Goal: Task Accomplishment & Management: Complete application form

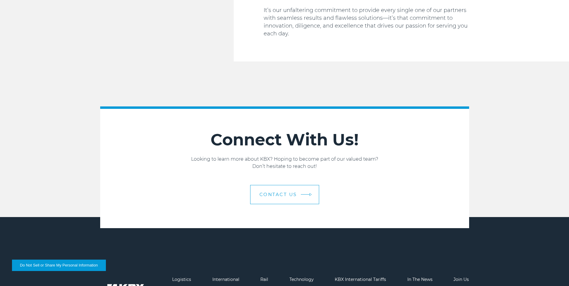
scroll to position [1012, 0]
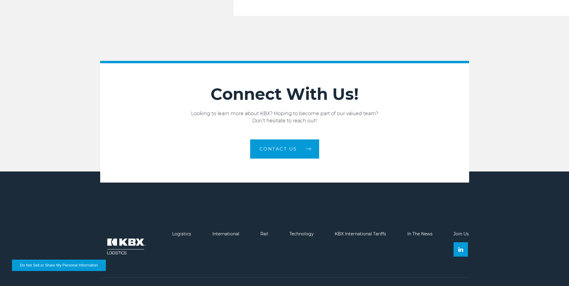
drag, startPoint x: 184, startPoint y: 218, endPoint x: 227, endPoint y: 234, distance: 45.9
click at [184, 231] on link "Logistics" at bounding box center [181, 233] width 19 height 5
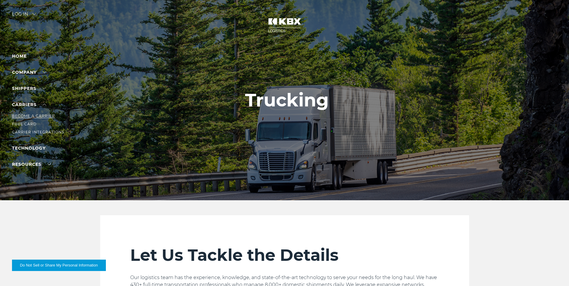
click at [39, 118] on link "Become a Carrier" at bounding box center [33, 116] width 43 height 4
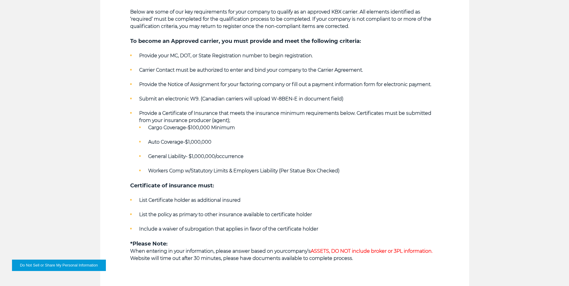
scroll to position [270, 0]
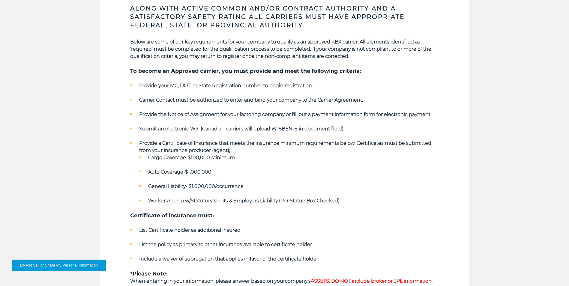
click at [442, 243] on section "Key Qualifying Requirements Along with Active Common and/or Contract Authority …" at bounding box center [284, 131] width 369 height 372
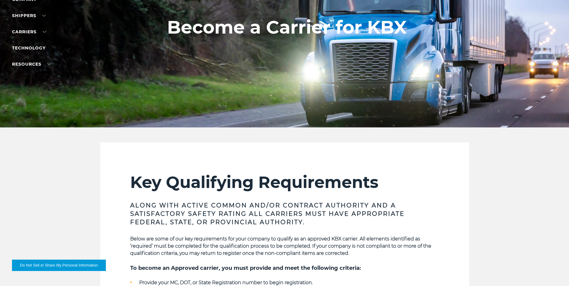
scroll to position [0, 0]
